Goal: Task Accomplishment & Management: Complete application form

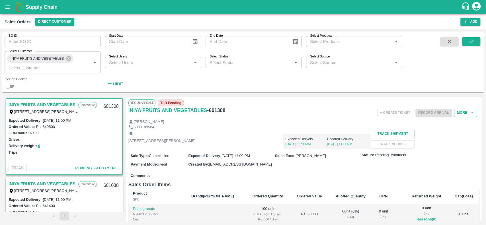
scroll to position [167, 0]
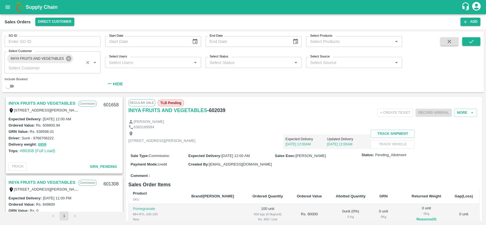
click at [67, 57] on icon at bounding box center [68, 58] width 5 height 5
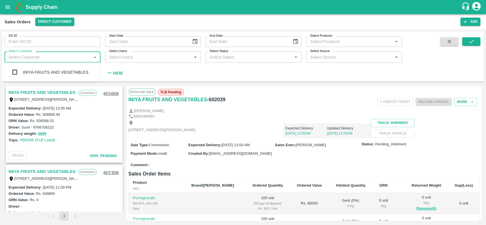
click at [67, 57] on input "Select Customer" at bounding box center [47, 56] width 83 height 7
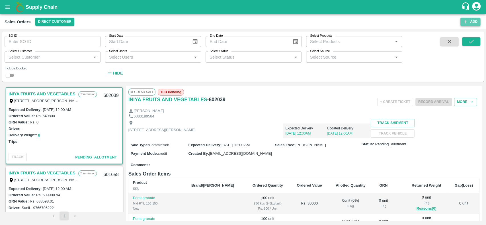
click at [463, 23] on icon "button" at bounding box center [464, 21] width 5 height 5
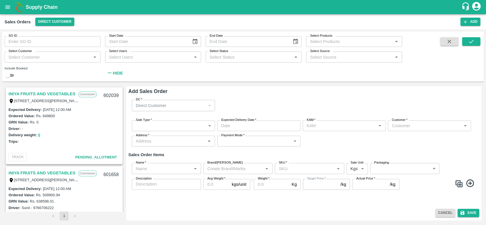
type input "[PERSON_NAME] V S"
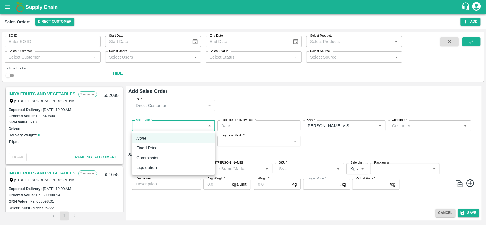
click at [134, 122] on body "Supply Chain Sales Orders Direct Customer Add SO ID SO ID Start Date Start Date…" at bounding box center [243, 112] width 486 height 225
click at [140, 158] on p "Commission" at bounding box center [147, 158] width 23 height 6
type input "2"
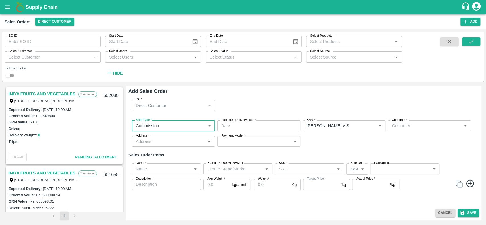
type input "DD/MM/YYYY hh:mm aa"
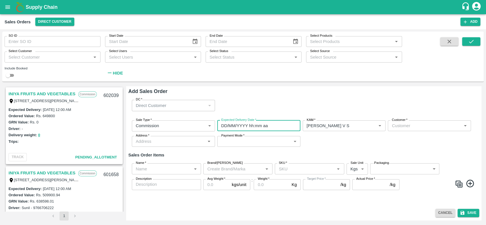
click at [243, 127] on input "DD/MM/YYYY hh:mm aa" at bounding box center [256, 125] width 79 height 11
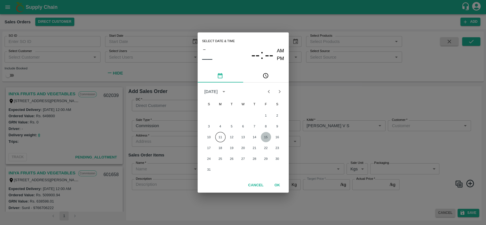
click at [266, 137] on button "15" at bounding box center [266, 137] width 10 height 10
type input "15/08/2025 12:00 AM"
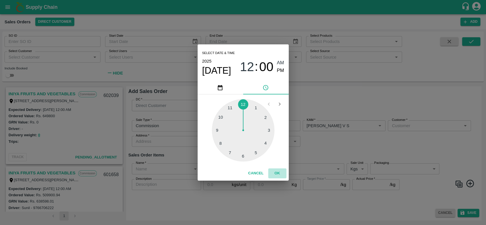
click at [275, 172] on button "OK" at bounding box center [277, 173] width 18 height 10
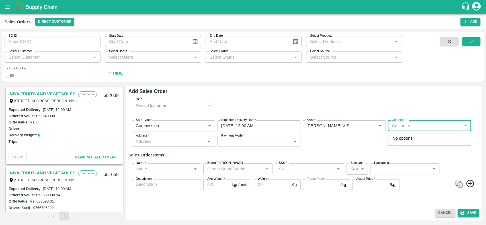
click at [400, 129] on input "Customer   *" at bounding box center [424, 125] width 70 height 7
click at [394, 135] on p "AFLABT FARMERS PRODUCER COMPANY LIMITED" at bounding box center [429, 141] width 74 height 13
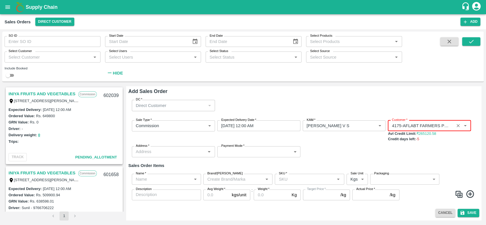
type input "4175-AFLABT FARMERS PRODUCER COMPANY LIMITED"
click at [378, 143] on div "Sale Type   * Commission 2 Sale Type Expected Delivery Date   * 15/08/2025 12:0…" at bounding box center [303, 139] width 351 height 46
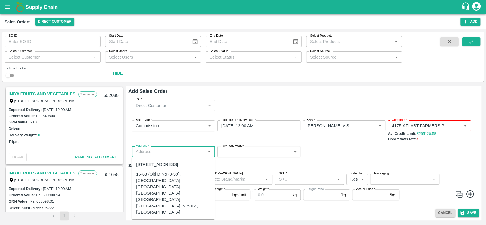
click at [157, 152] on input "Address   *" at bounding box center [168, 151] width 70 height 7
click at [147, 197] on div "15-63 (Old D No -3-39), Kakkalapalli village, Anantapur. , Anantapur , Anantapu…" at bounding box center [173, 193] width 74 height 44
type input "15-63 (Old D No -3-39), Kakkalapalli village, Anantapur. , Anantapur , Anantapu…"
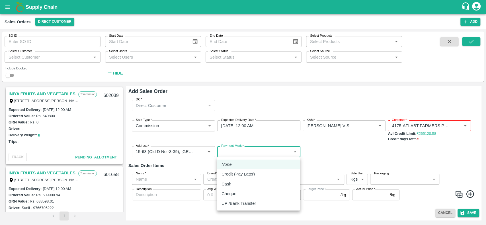
click at [253, 152] on body "Supply Chain Sales Orders Direct Customer Add SO ID SO ID Start Date Start Date…" at bounding box center [243, 112] width 486 height 225
click at [224, 175] on p "Credit (Pay Later)" at bounding box center [237, 174] width 33 height 6
type input "credit"
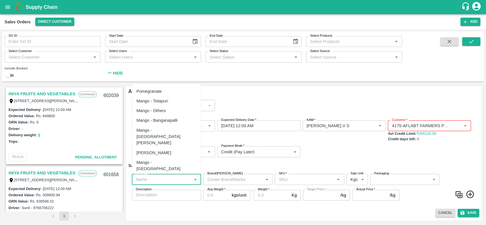
click at [173, 183] on input "Name   *" at bounding box center [161, 179] width 56 height 7
click at [139, 96] on div "Pomegranate" at bounding box center [166, 91] width 69 height 10
type input "Pomegranate"
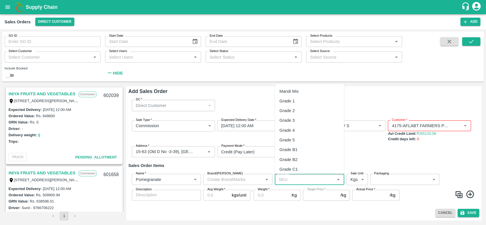
click at [287, 176] on input "SKU   *" at bounding box center [304, 179] width 56 height 7
click at [283, 101] on div "Grade 1" at bounding box center [286, 101] width 15 height 6
type input "Grade 1"
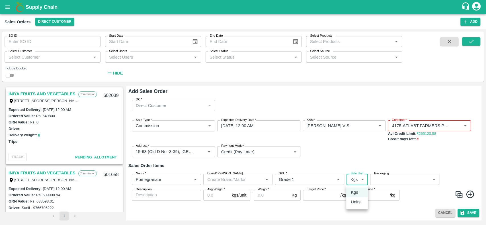
click at [357, 182] on body "Supply Chain Sales Orders Direct Customer Add SO ID SO ID Start Date Start Date…" at bounding box center [243, 112] width 486 height 225
click at [356, 199] on p "Units" at bounding box center [356, 202] width 10 height 6
type input "2"
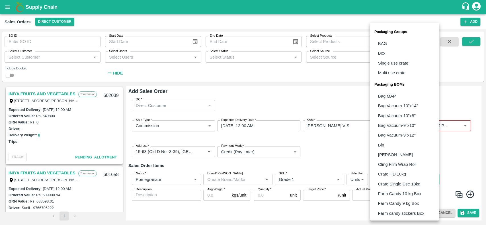
click at [381, 181] on body "Supply Chain Sales Orders Direct Customer Add SO ID SO ID Start Date Start Date…" at bounding box center [243, 112] width 486 height 225
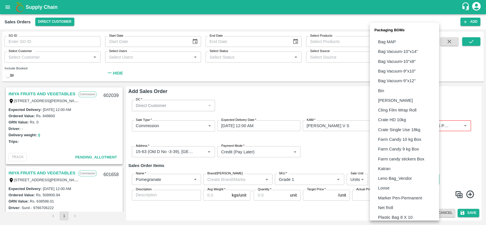
scroll to position [117, 0]
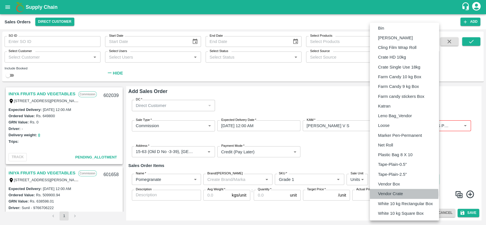
click at [380, 195] on p "Vendor Crate" at bounding box center [390, 194] width 25 height 6
type input "BOM/277"
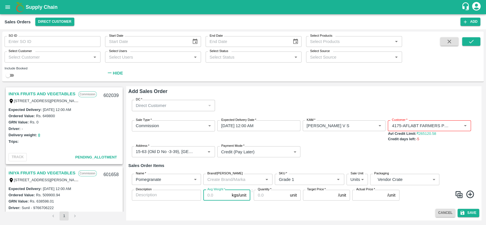
click at [212, 194] on input "Avg Weight   *" at bounding box center [216, 195] width 26 height 11
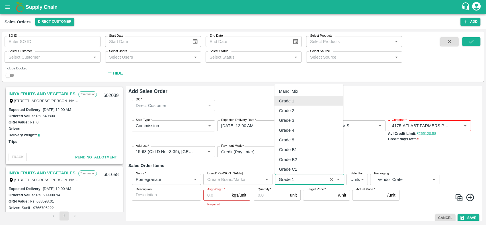
click at [291, 181] on input "SKU   *" at bounding box center [300, 179] width 49 height 7
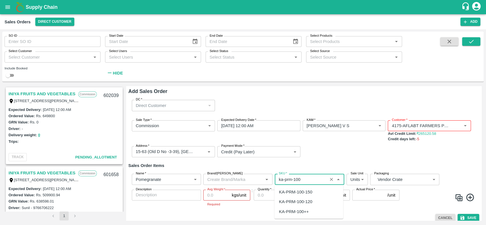
click at [279, 212] on div "KA-PRM-100++" at bounding box center [294, 211] width 30 height 6
type input "KA-PRM-100++"
click at [211, 192] on input "Avg Weight   *" at bounding box center [216, 195] width 26 height 11
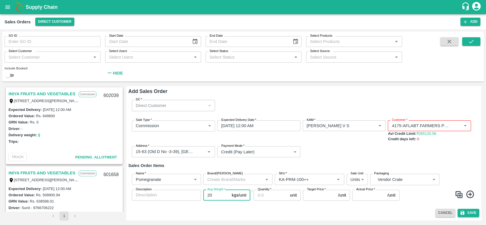
type input "20"
click at [259, 195] on input "Quantity   *" at bounding box center [271, 195] width 34 height 11
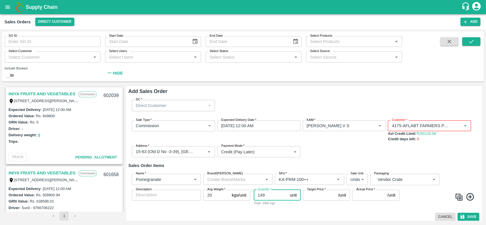
type input "149"
click at [309, 198] on input "Target Price   *" at bounding box center [319, 195] width 33 height 11
type input "1500"
click at [364, 198] on input "Actual Price   *" at bounding box center [368, 195] width 33 height 11
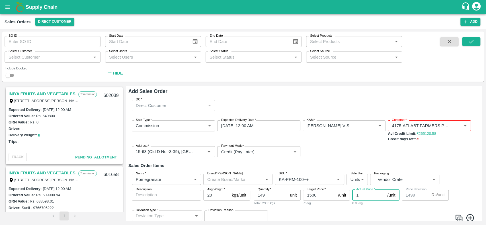
type input "15"
type input "1485"
type input "150"
type input "1350"
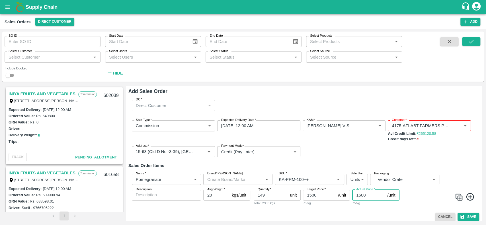
type input "1500"
click at [369, 204] on div "75/kg" at bounding box center [375, 203] width 47 height 5
click at [456, 196] on img at bounding box center [458, 197] width 9 height 9
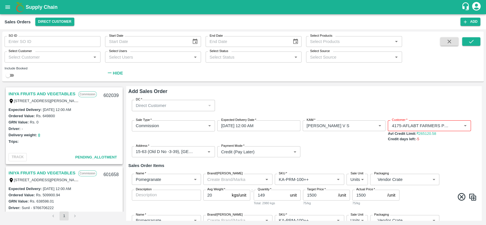
scroll to position [45, 0]
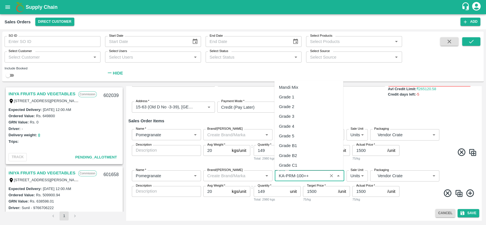
click at [313, 174] on input "SKU   *" at bounding box center [300, 175] width 49 height 7
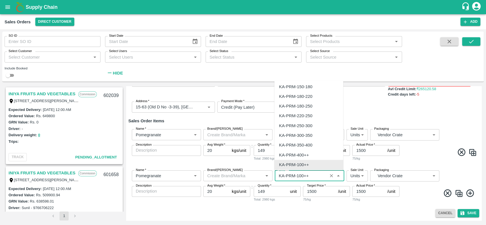
click at [313, 174] on input "SKU   *" at bounding box center [300, 175] width 49 height 7
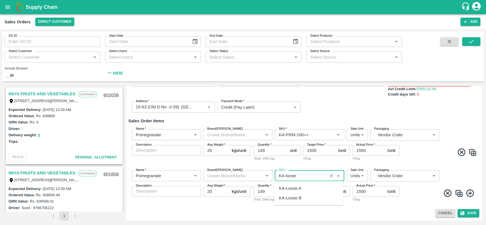
click at [277, 188] on div "KA-Loose A" at bounding box center [308, 188] width 69 height 10
type input "KA-Loose A"
drag, startPoint x: 269, startPoint y: 191, endPoint x: 256, endPoint y: 191, distance: 12.8
click at [256, 191] on input "149" at bounding box center [271, 191] width 34 height 11
type input "21"
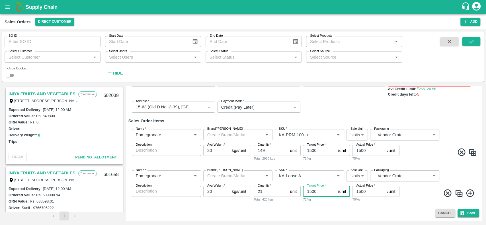
click at [327, 192] on input "1500" at bounding box center [319, 191] width 33 height 11
drag, startPoint x: 327, startPoint y: 192, endPoint x: 306, endPoint y: 195, distance: 22.1
click at [306, 195] on input "1500" at bounding box center [319, 191] width 33 height 11
type input "1000"
drag, startPoint x: 367, startPoint y: 190, endPoint x: 356, endPoint y: 190, distance: 10.8
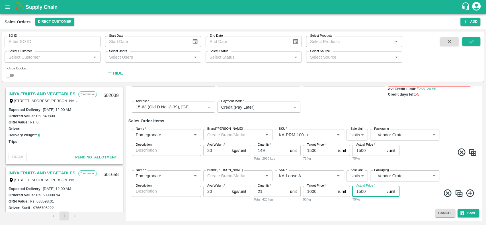
click at [356, 190] on input "1500" at bounding box center [368, 191] width 33 height 11
type input "1000"
click at [377, 208] on div "Add Sales Order DC   * Direct Customer 6 DC Sale Type   * Commission 2 Sale Typ…" at bounding box center [303, 153] width 355 height 134
drag, startPoint x: 368, startPoint y: 154, endPoint x: 358, endPoint y: 154, distance: 10.5
click at [358, 154] on input "1500" at bounding box center [368, 150] width 33 height 11
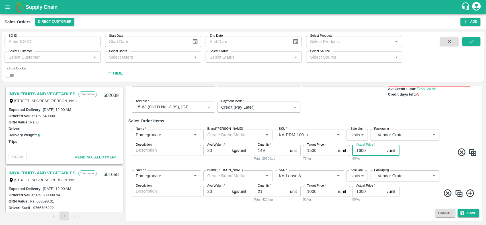
type input "1600"
click at [371, 161] on div "Name   * Name   * Brand/Marka Brand/Marka SKU   * SKU   * Sale Unit Units 2 Sal…" at bounding box center [303, 145] width 351 height 41
drag, startPoint x: 317, startPoint y: 151, endPoint x: 300, endPoint y: 151, distance: 16.8
click at [300, 151] on div "Name   * Name   * Brand/Marka Brand/Marka SKU   * SKU   * Sale Unit Units 2 Sal…" at bounding box center [303, 145] width 351 height 41
type input "1600"
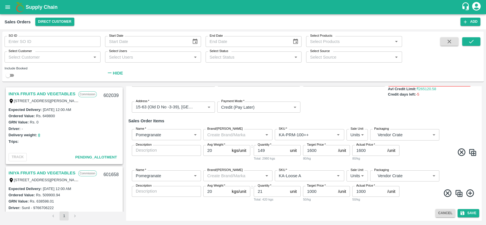
click at [339, 160] on div "80/kg" at bounding box center [326, 158] width 47 height 5
click at [469, 213] on button "Save" at bounding box center [468, 213] width 22 height 8
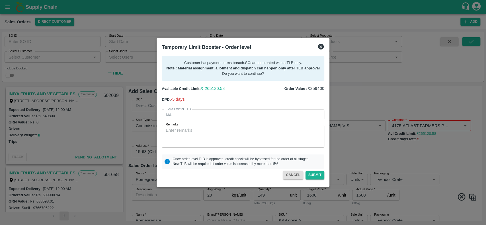
click at [223, 131] on div "Extra limit for TLB NA Extra limit for TLB Remarks x Remarks" at bounding box center [240, 126] width 167 height 43
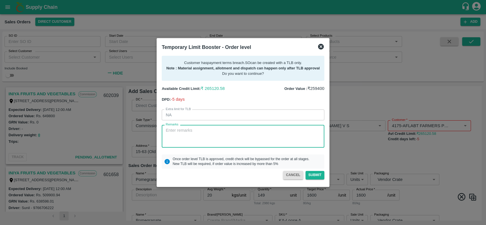
click at [223, 131] on textarea "Remarks" at bounding box center [243, 136] width 154 height 18
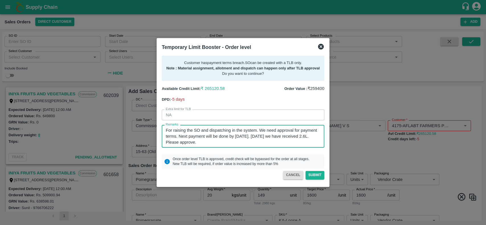
scroll to position [5, 0]
type textarea "For raising the SO and dispatching in the system. We need approval for payment …"
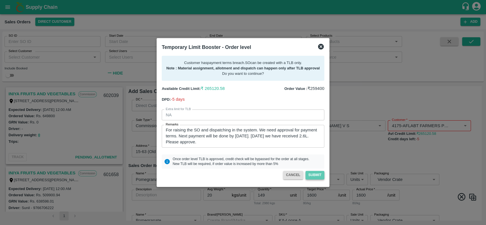
click at [311, 176] on button "Submit" at bounding box center [314, 175] width 19 height 8
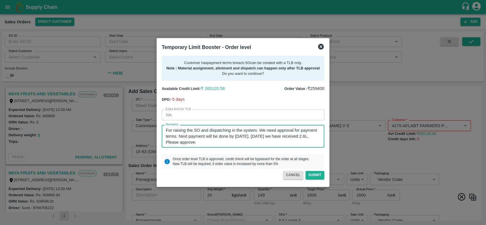
click at [248, 144] on textarea "For raising the SO and dispatching in the system. We need approval for payment …" at bounding box center [243, 136] width 154 height 18
click at [312, 177] on button "Submit" at bounding box center [314, 175] width 19 height 8
